Goal: Communication & Community: Answer question/provide support

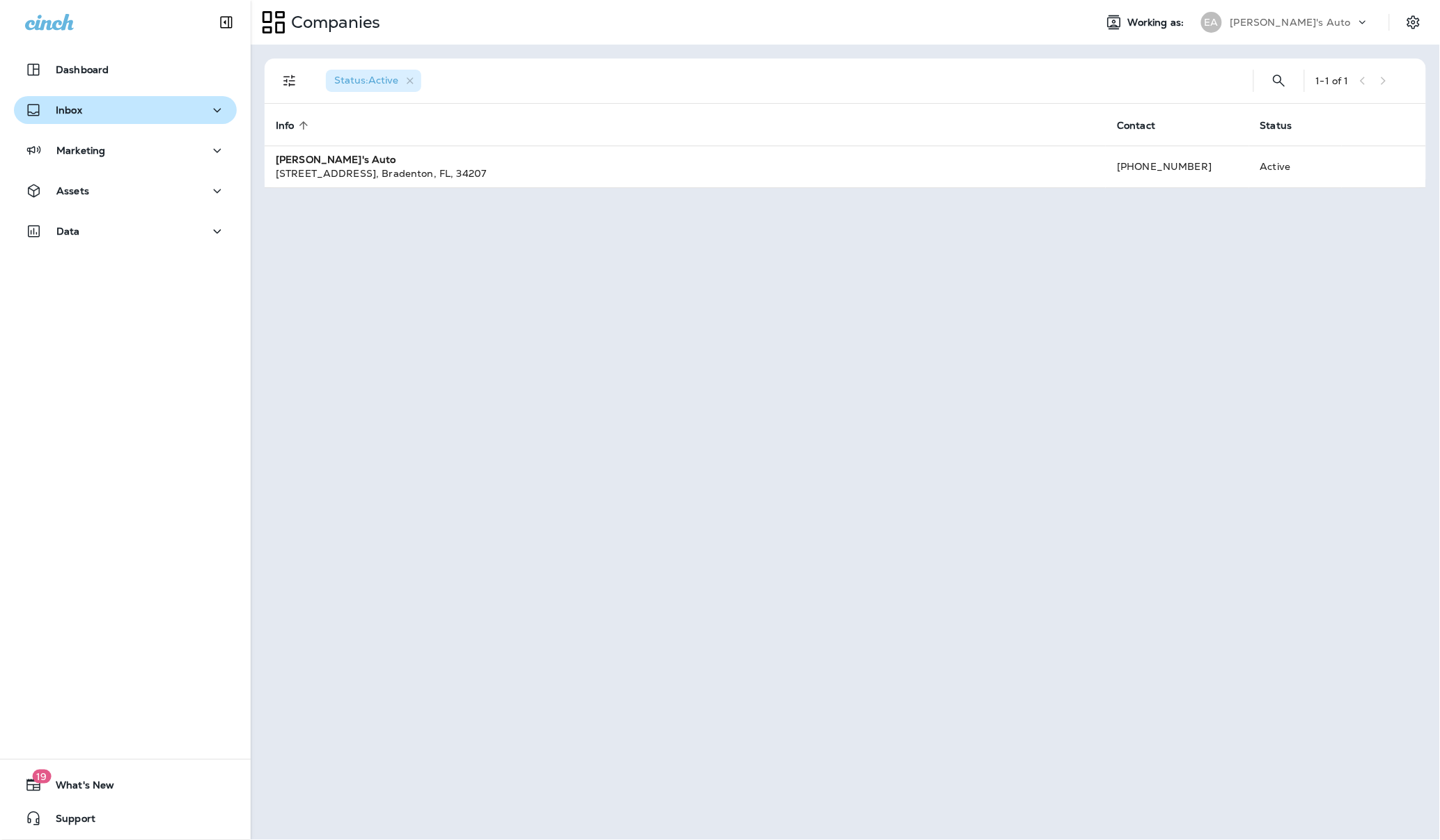
click at [101, 115] on div "Inbox" at bounding box center [126, 110] width 201 height 17
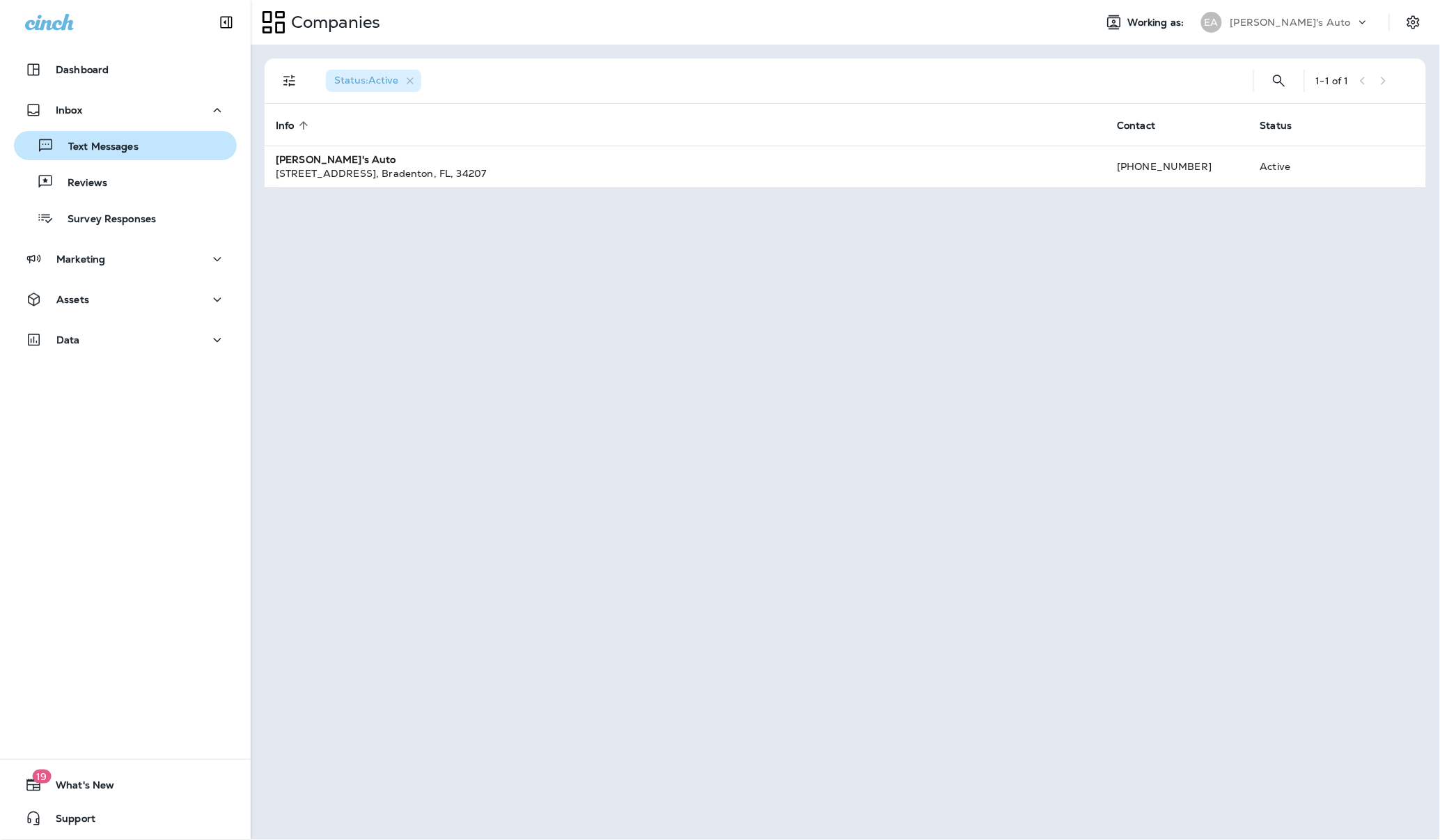
click at [133, 155] on div "Text Messages" at bounding box center [79, 145] width 119 height 21
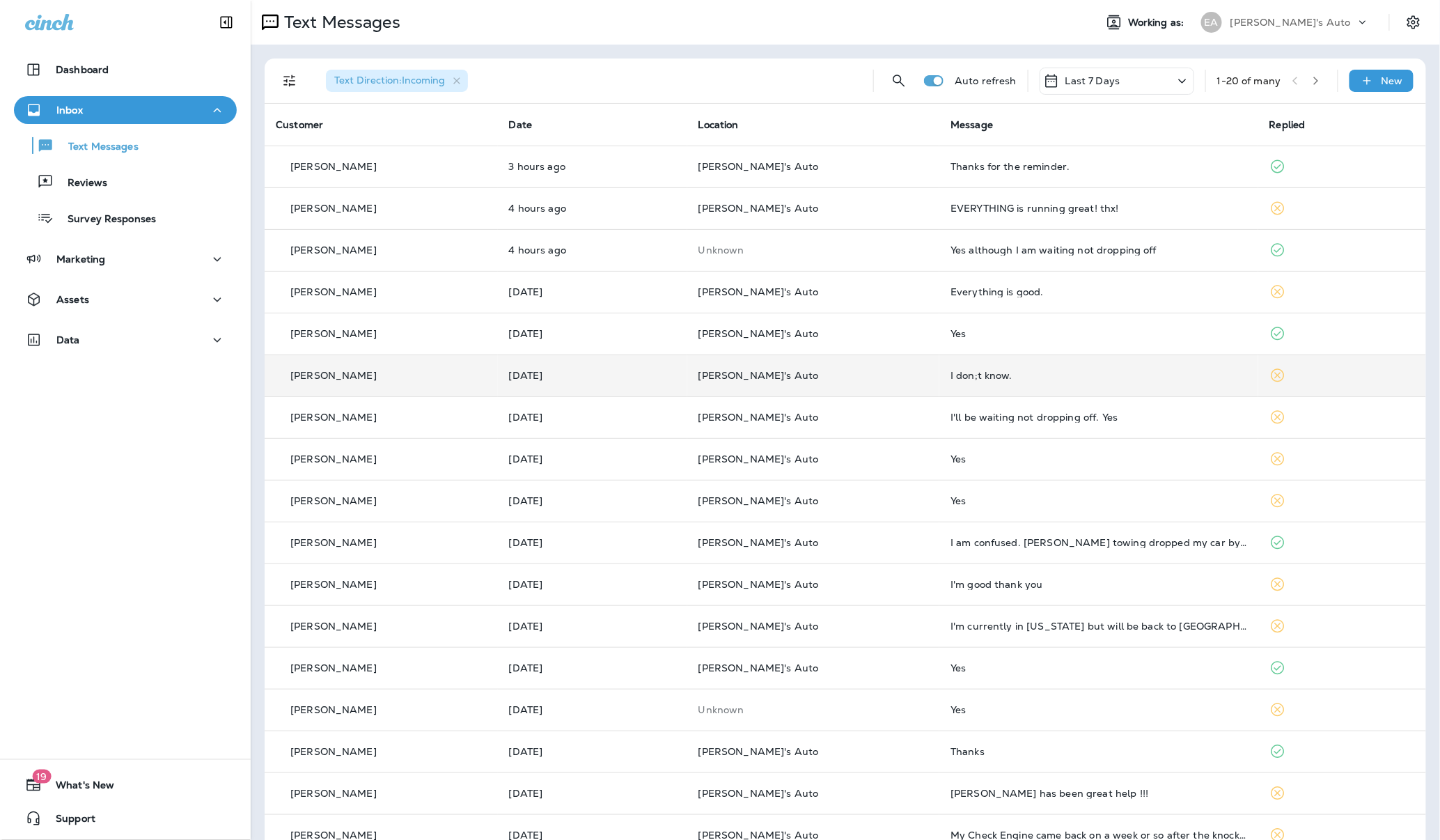
click at [978, 378] on div "I don;t know." at bounding box center [1099, 375] width 297 height 11
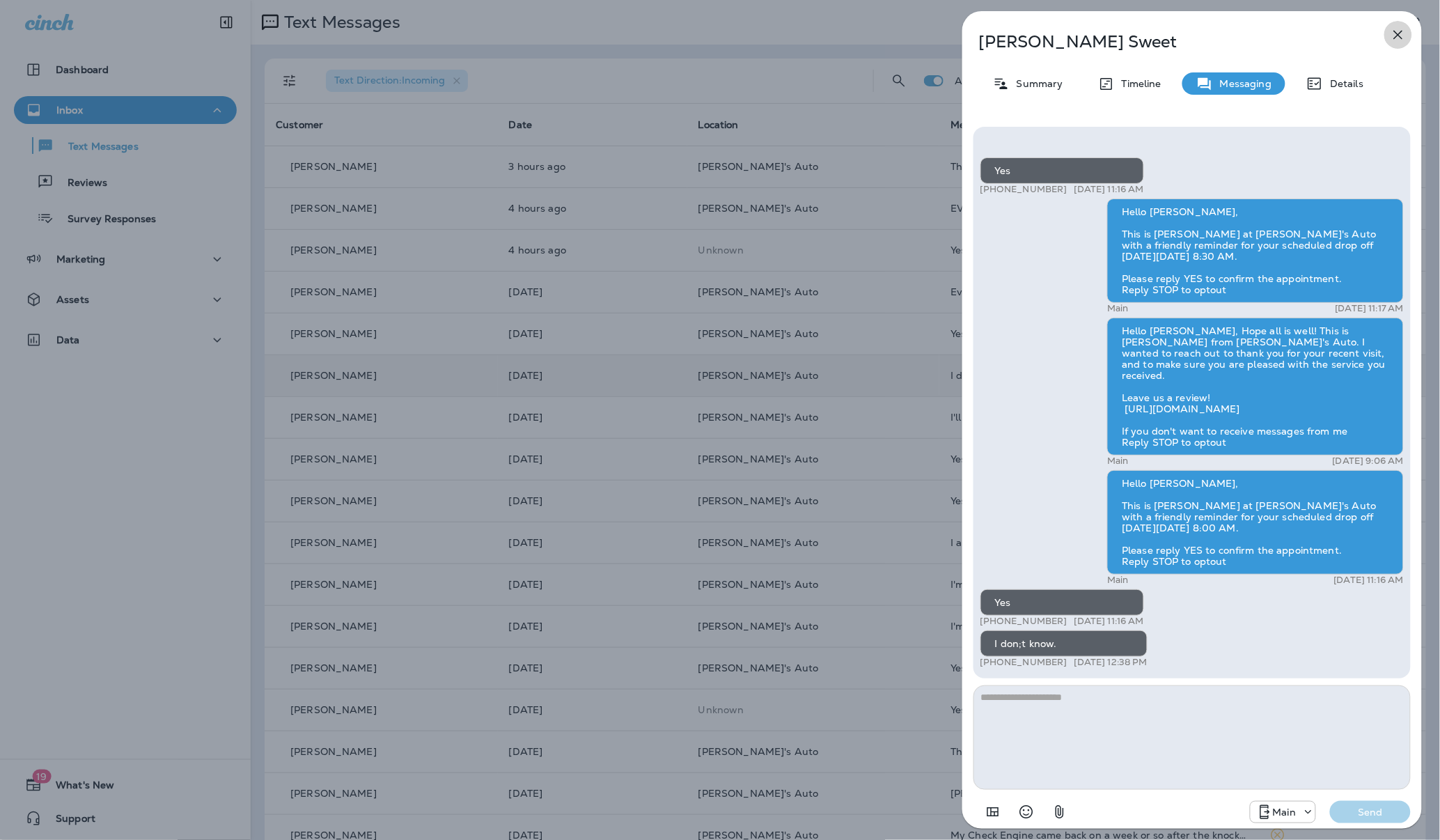
click at [1394, 29] on icon "button" at bounding box center [1398, 35] width 16 height 16
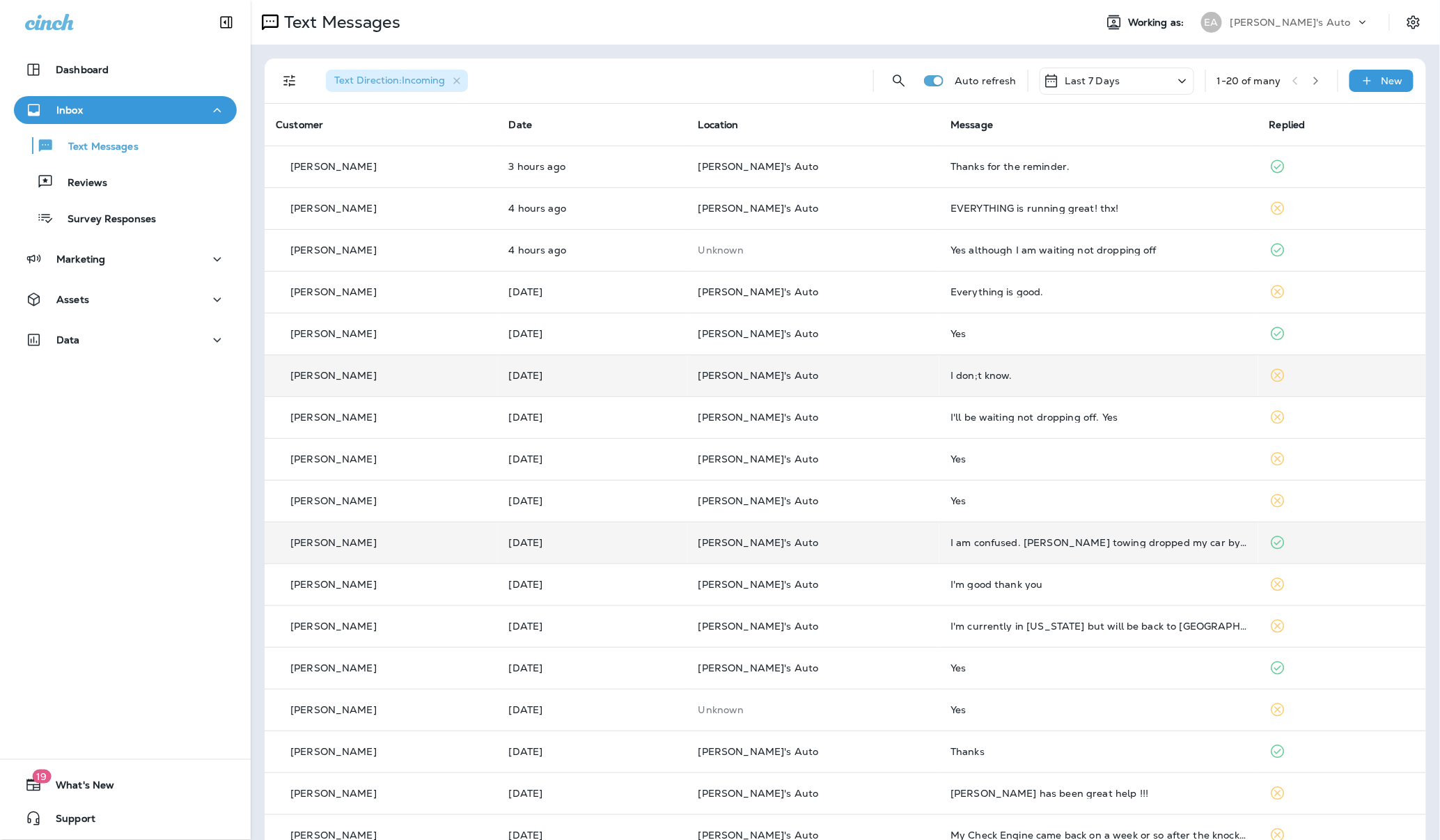
click at [898, 542] on td "[PERSON_NAME]'s Auto" at bounding box center [813, 542] width 252 height 42
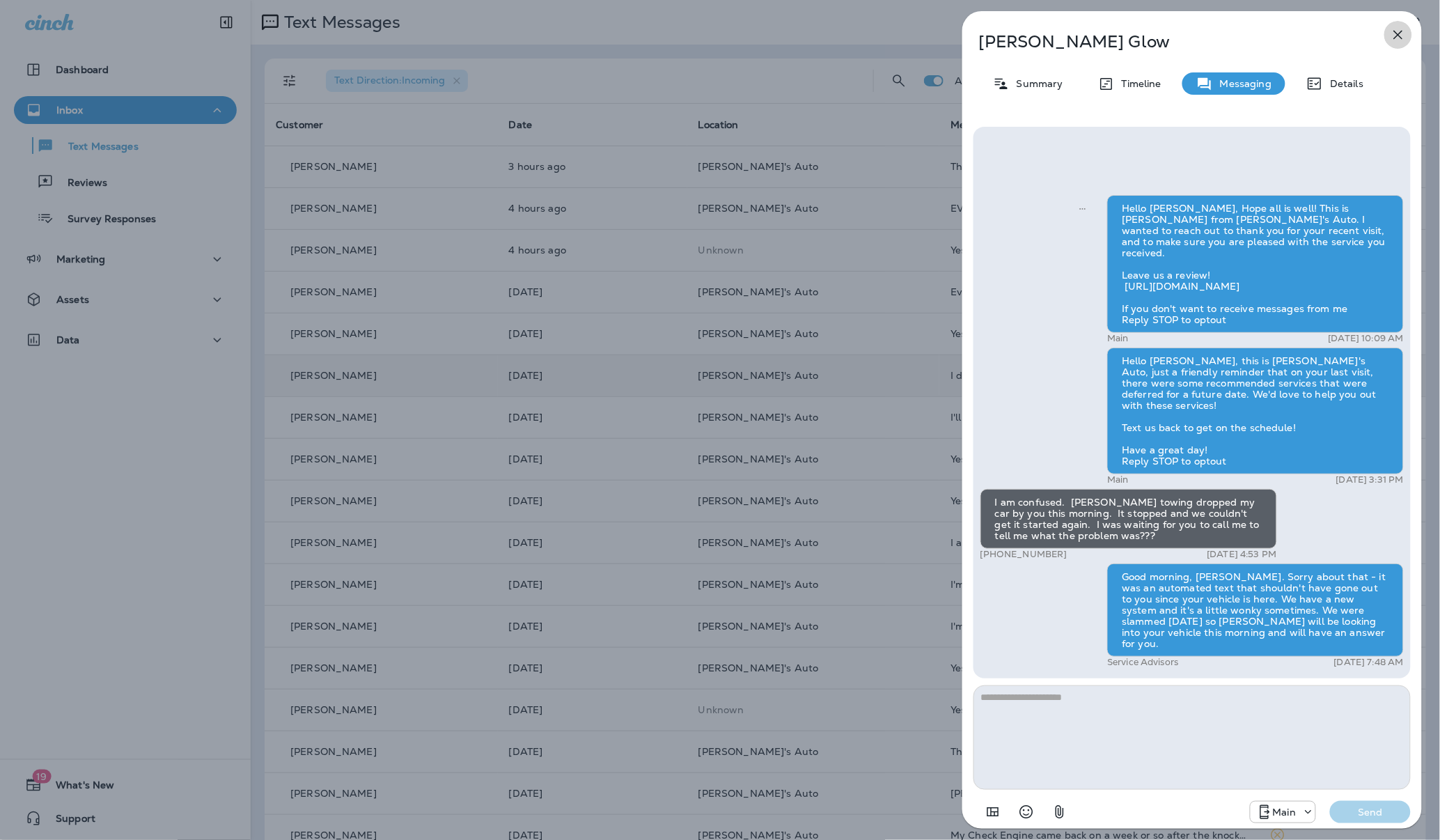
click at [1396, 38] on icon "button" at bounding box center [1398, 35] width 16 height 16
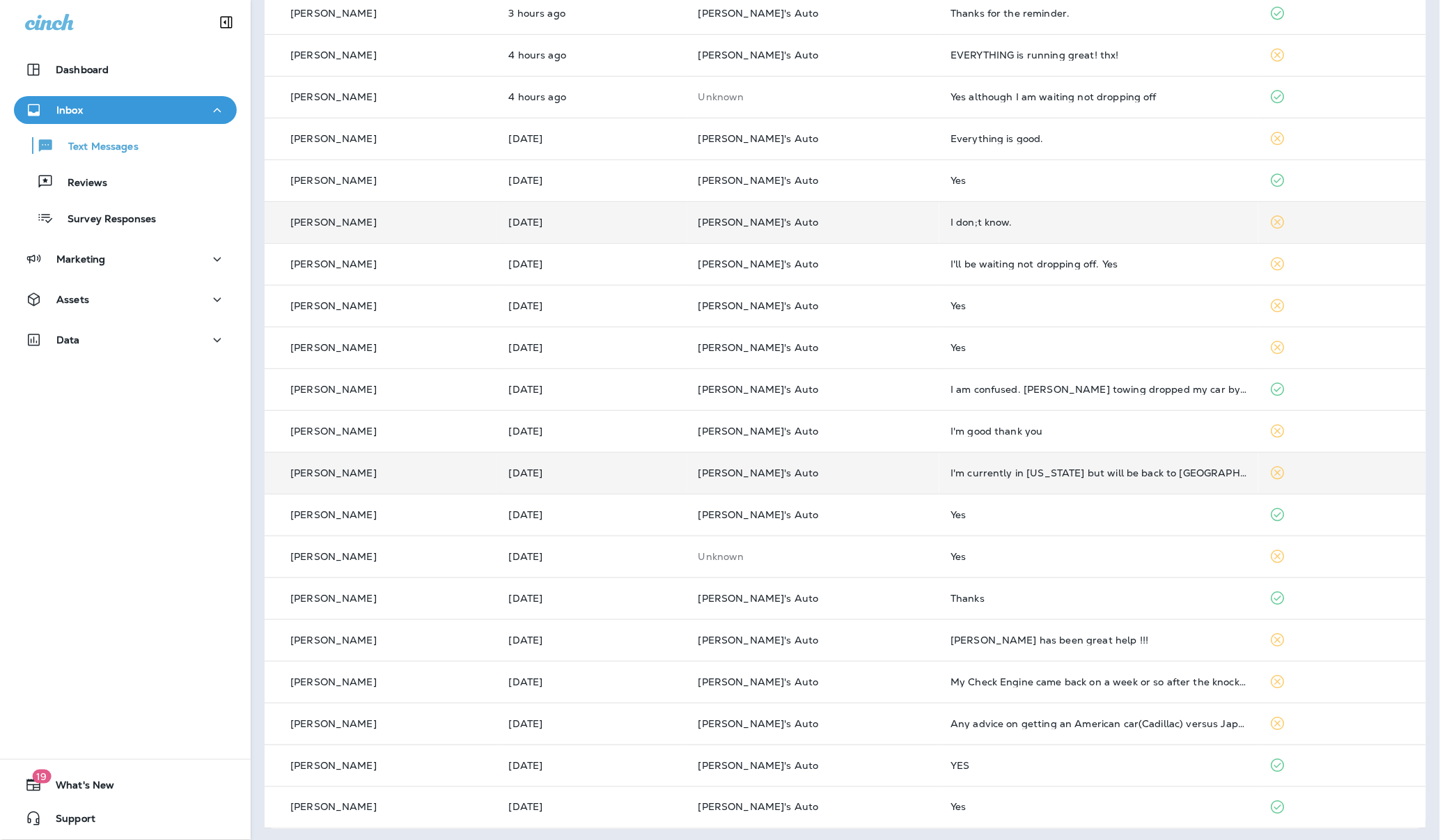
scroll to position [155, 0]
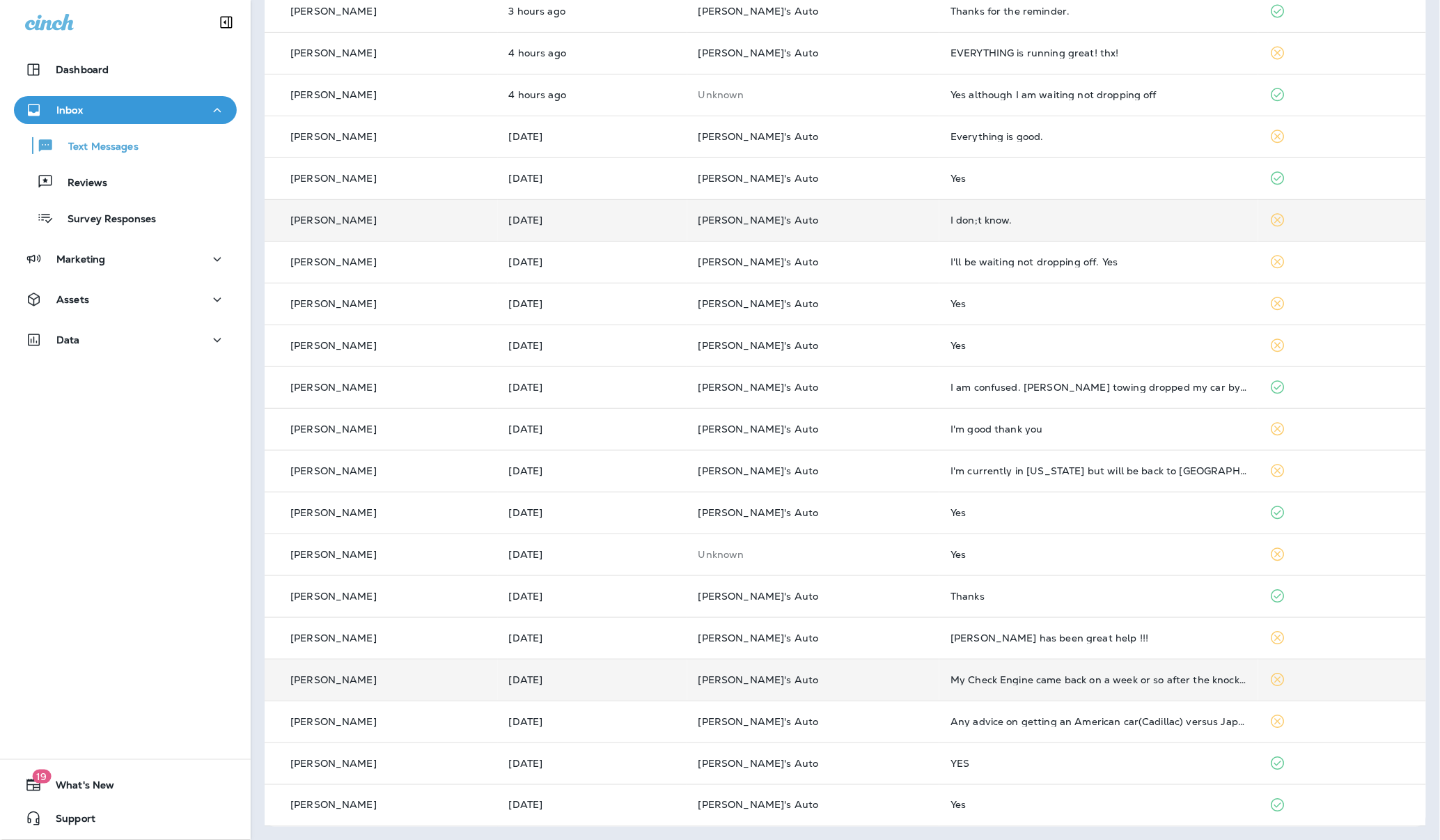
click at [885, 691] on td "[PERSON_NAME]'s Auto" at bounding box center [813, 680] width 252 height 42
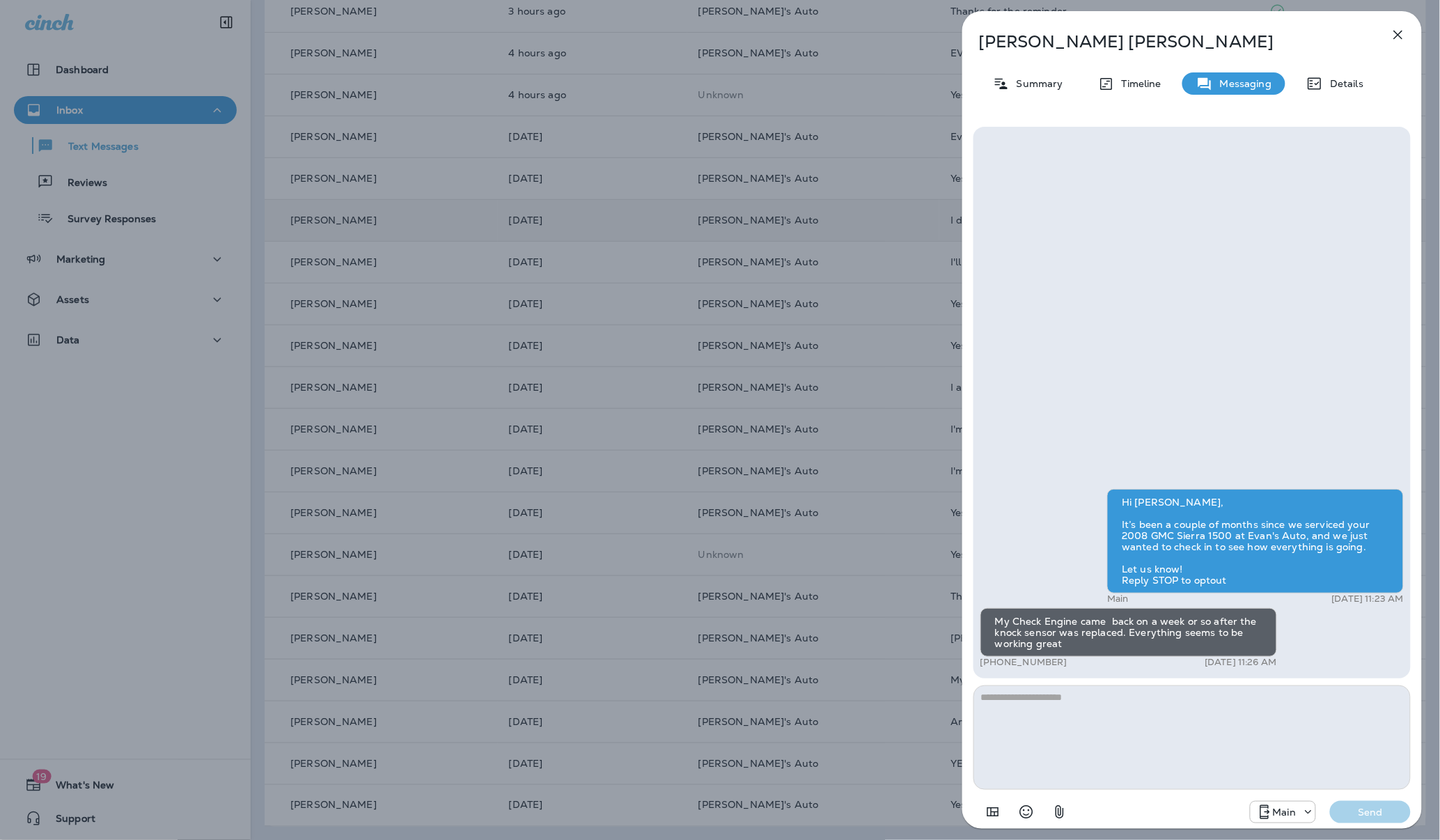
click at [1400, 37] on icon "button" at bounding box center [1398, 35] width 16 height 16
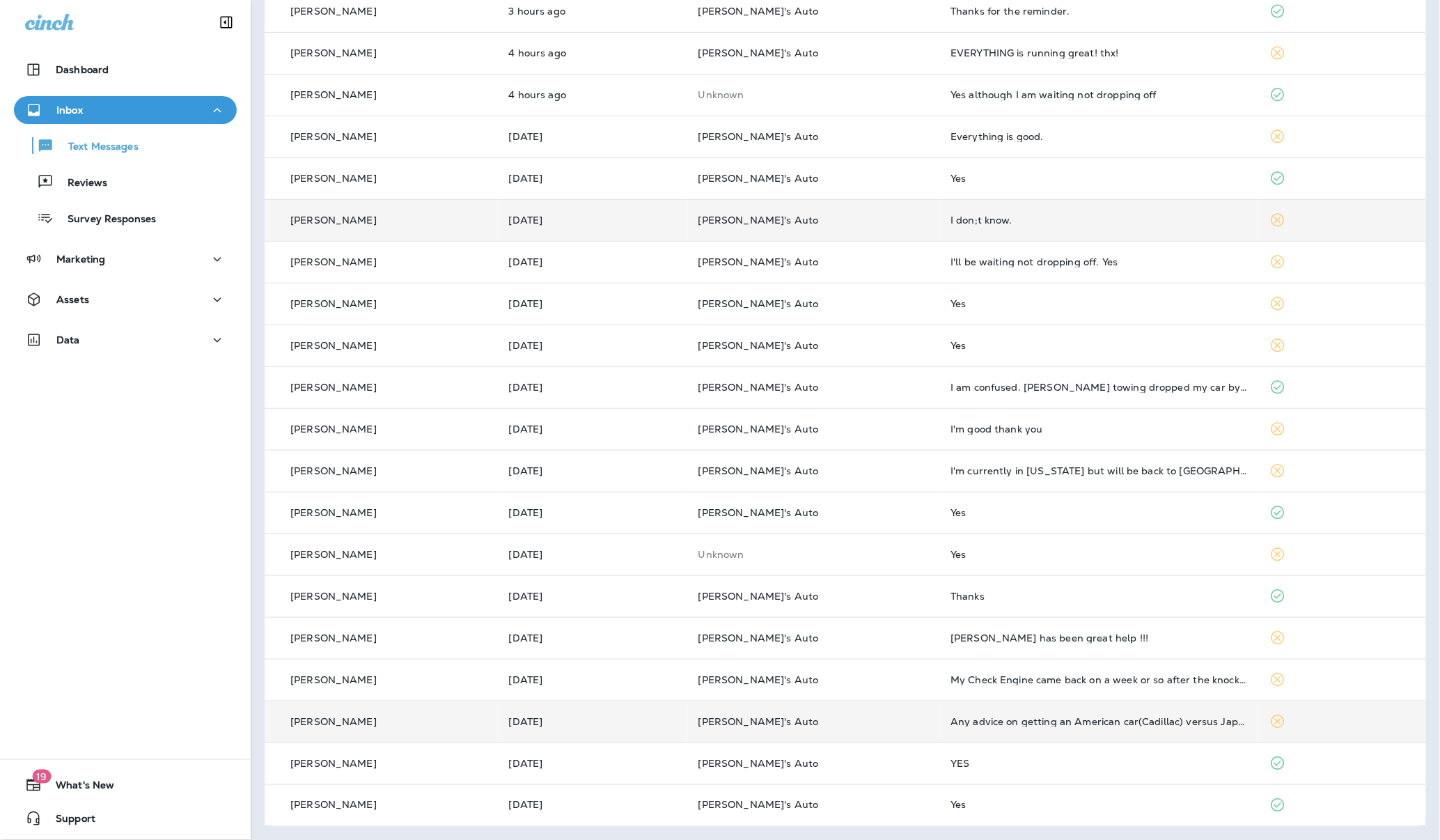
click at [1000, 731] on td "Any advice on getting an American car(Cadillac) versus Japanese. Are parts for …" at bounding box center [1099, 721] width 319 height 42
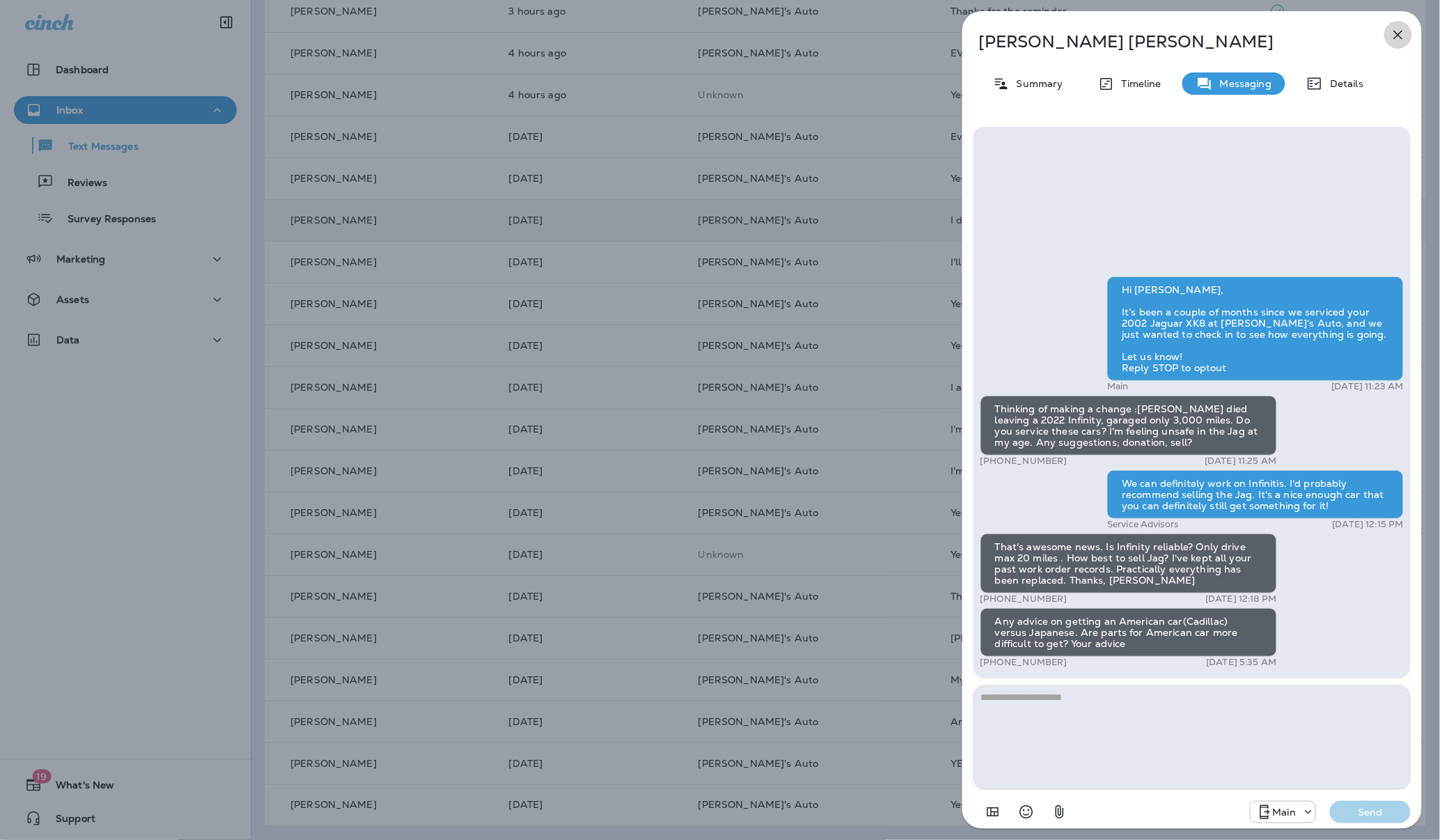
click at [1399, 37] on icon "button" at bounding box center [1398, 35] width 16 height 16
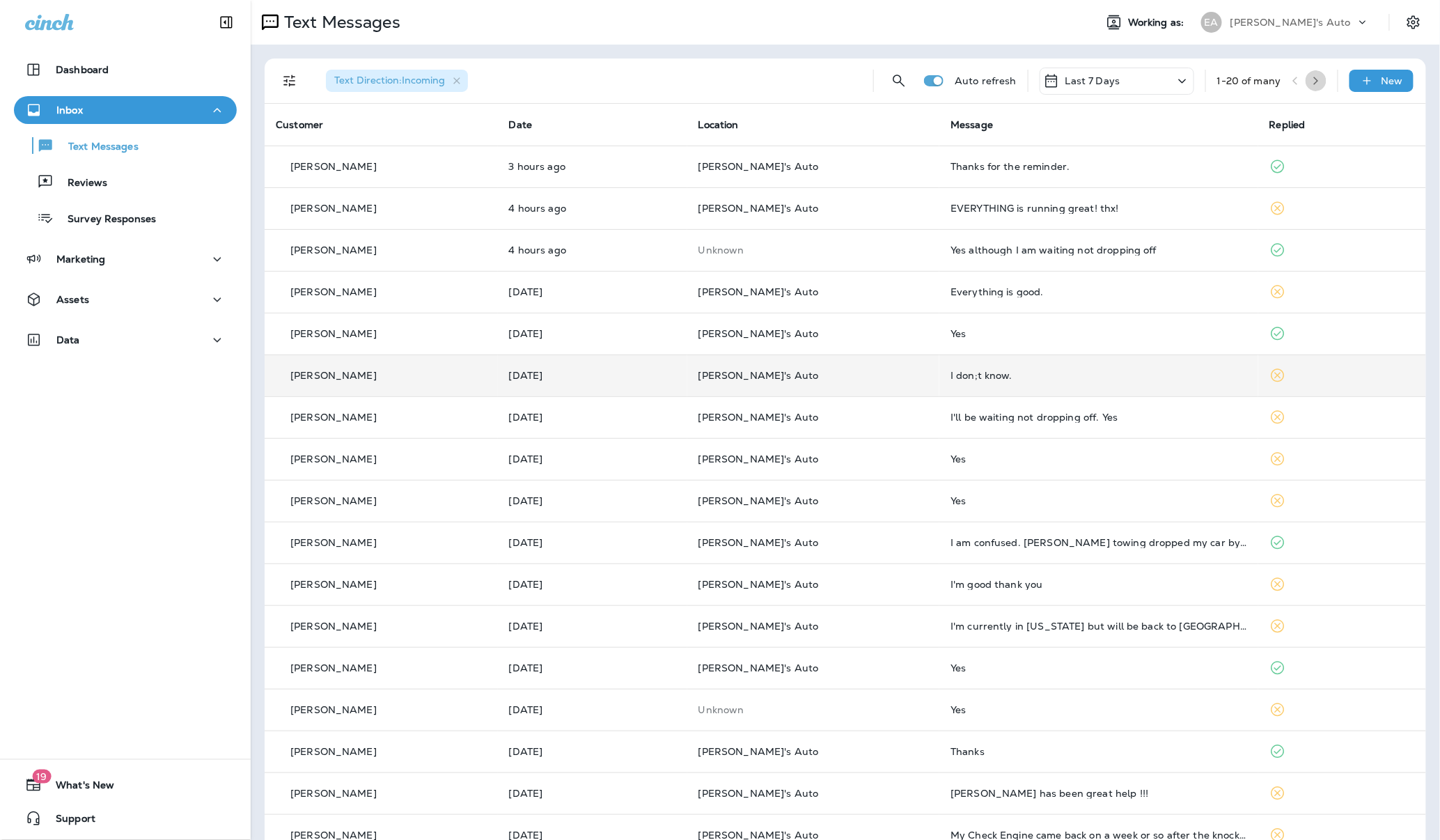
click at [1309, 81] on button "button" at bounding box center [1316, 81] width 21 height 21
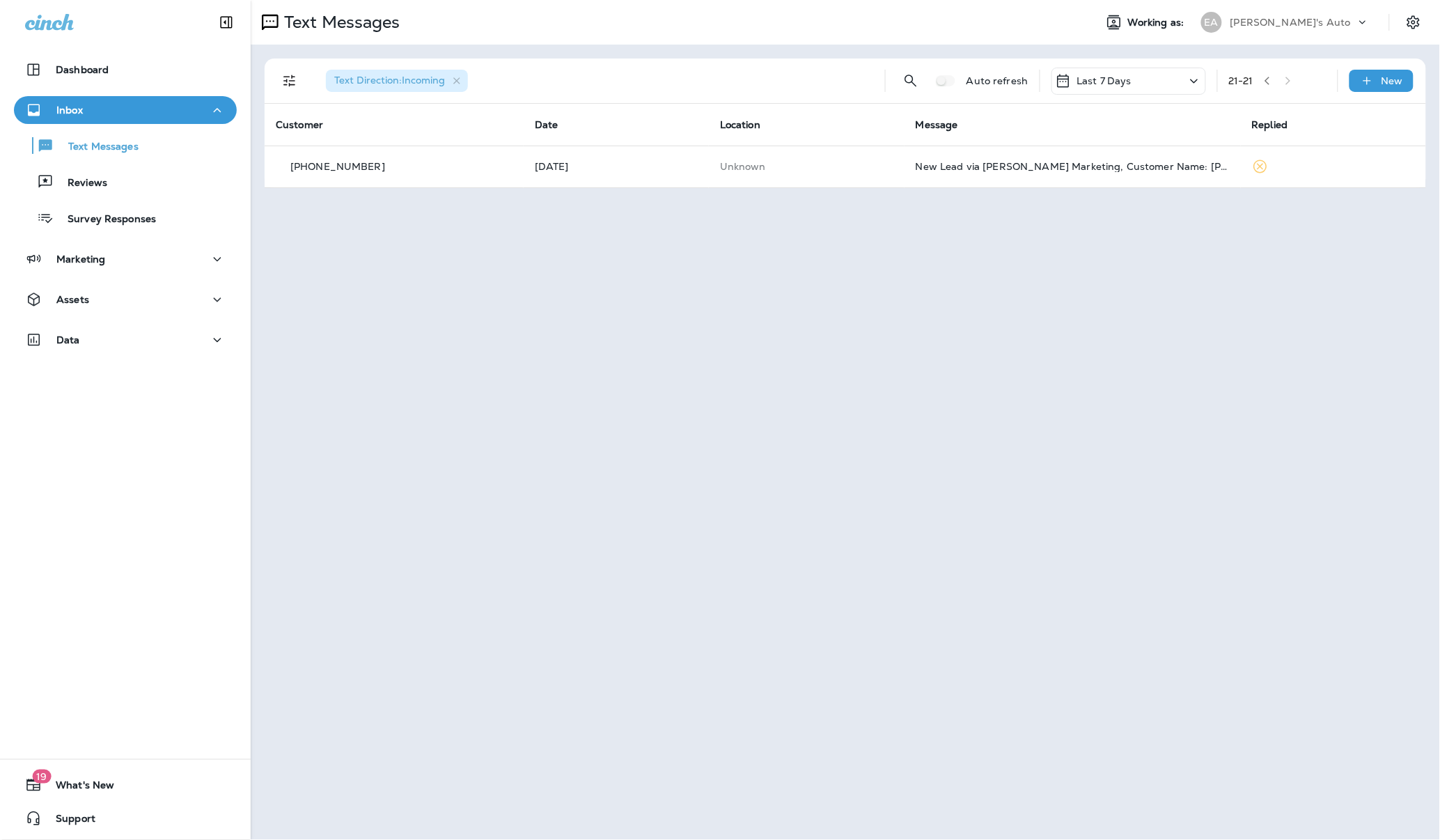
click at [1270, 87] on button "button" at bounding box center [1267, 81] width 21 height 21
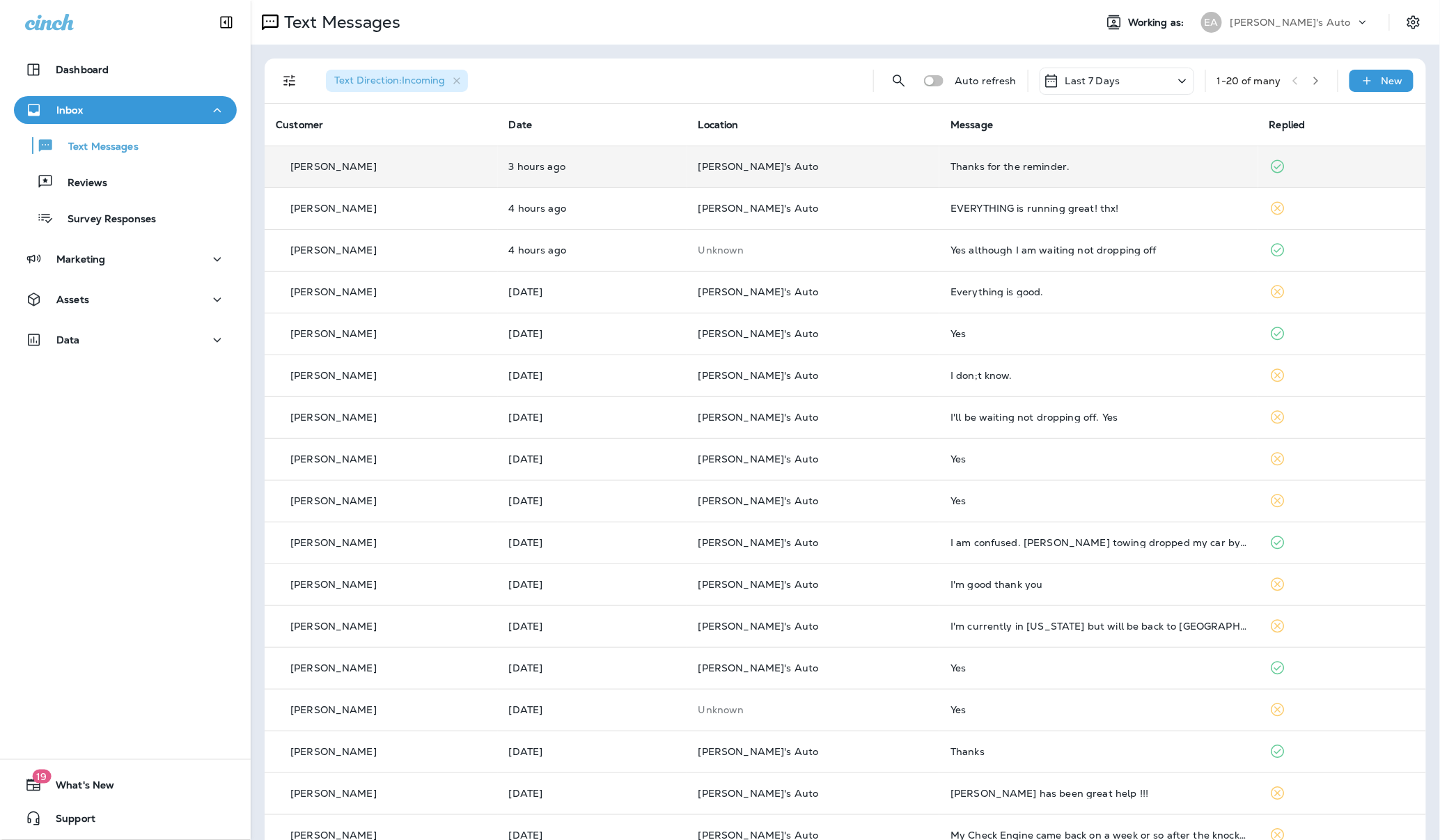
click at [1137, 181] on td "Thanks for the reminder." at bounding box center [1099, 166] width 319 height 42
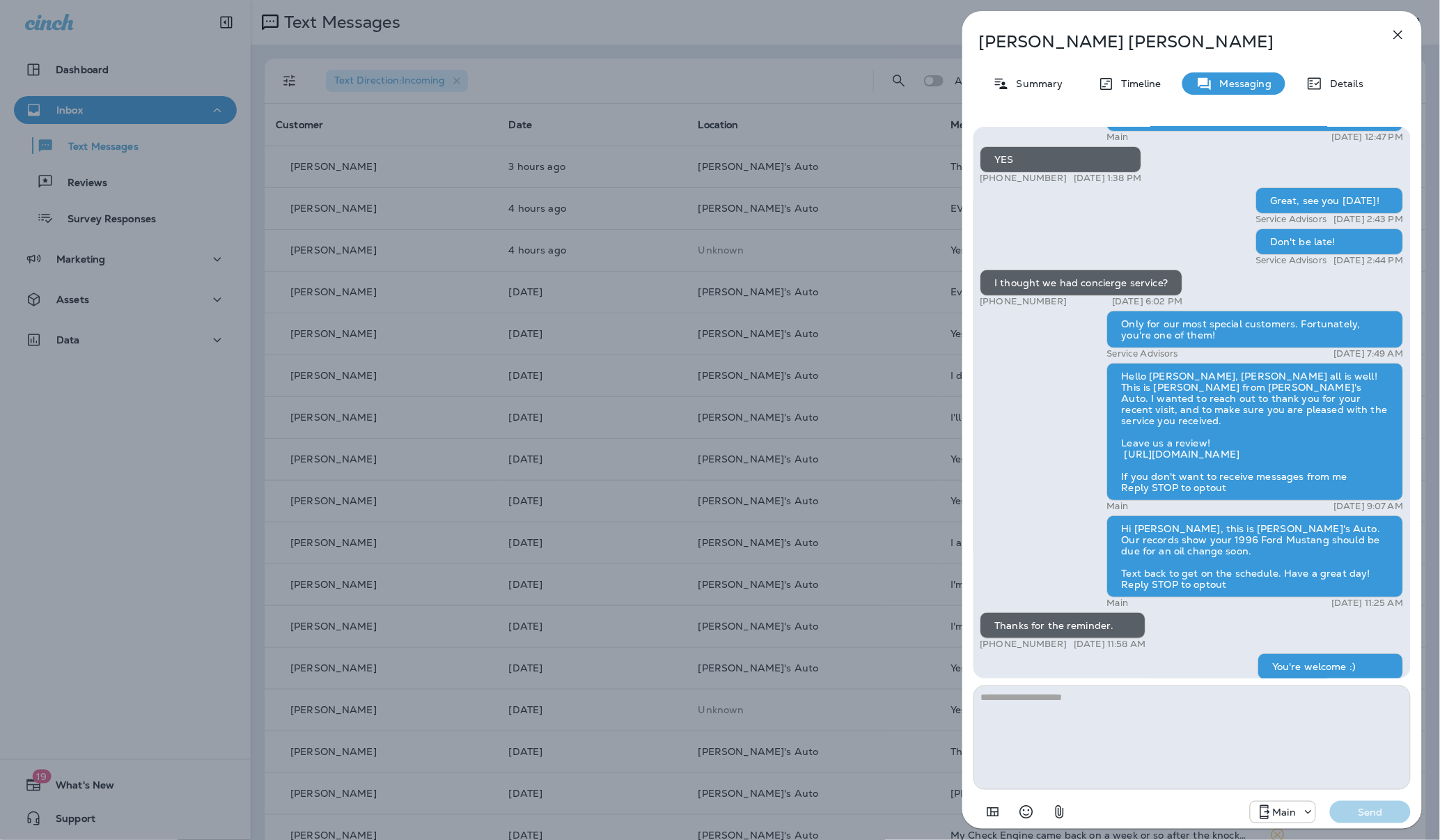
scroll to position [1, 0]
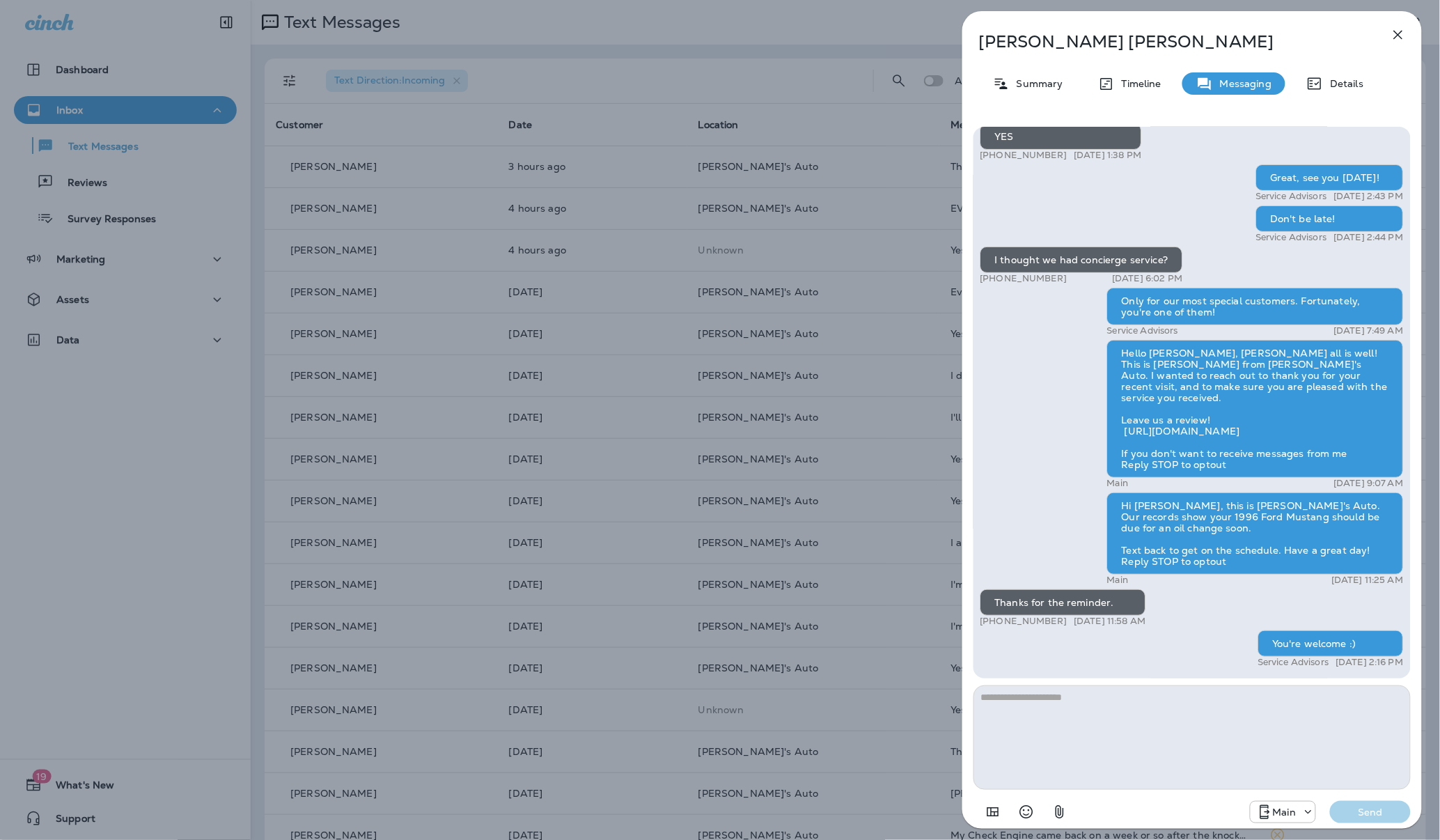
click at [1399, 38] on icon "button" at bounding box center [1398, 35] width 16 height 16
